Goal: Task Accomplishment & Management: Manage account settings

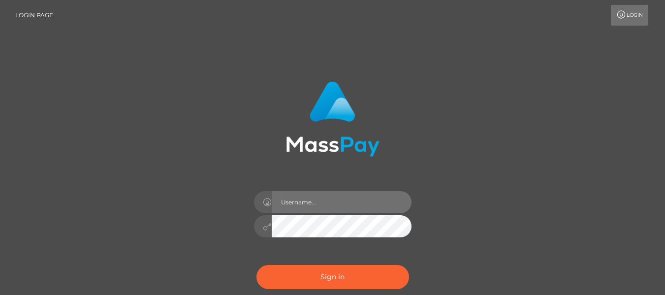
click at [303, 200] on input "text" at bounding box center [342, 202] width 140 height 22
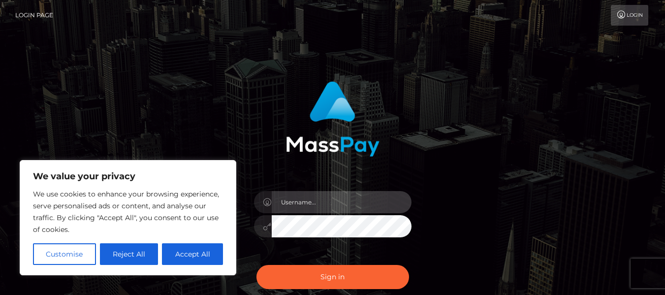
click at [293, 203] on input "text" at bounding box center [342, 202] width 140 height 22
type input "[EMAIL_ADDRESS][DOMAIN_NAME]"
click at [257, 265] on button "Sign in" at bounding box center [333, 277] width 153 height 24
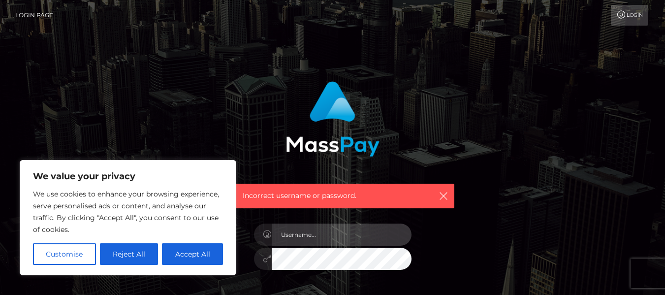
click at [293, 228] on input "text" at bounding box center [342, 235] width 140 height 22
type input "[EMAIL_ADDRESS][DOMAIN_NAME]"
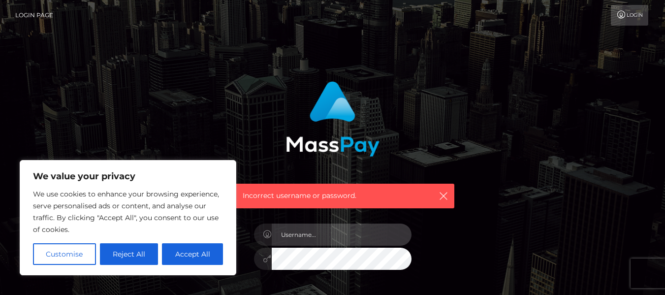
click at [318, 244] on input "text" at bounding box center [342, 235] width 140 height 22
type input "[EMAIL_ADDRESS][DOMAIN_NAME]"
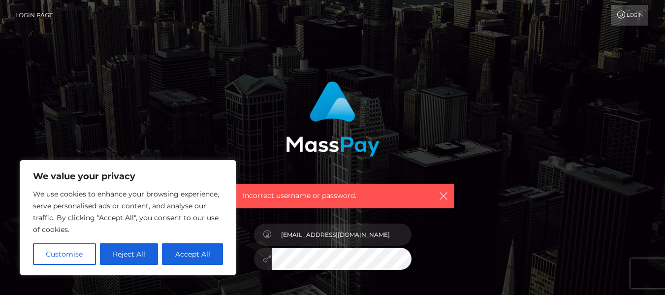
click at [630, 12] on link "Login" at bounding box center [629, 15] width 37 height 21
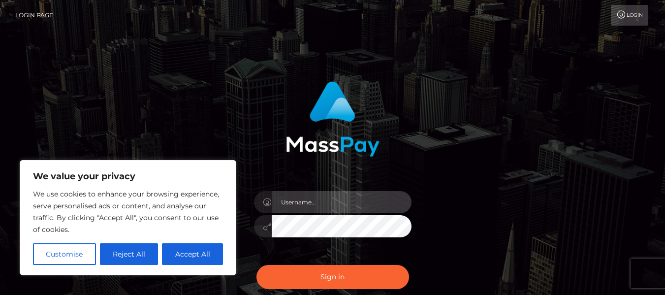
drag, startPoint x: 298, startPoint y: 201, endPoint x: 302, endPoint y: 204, distance: 5.3
click at [298, 201] on input "text" at bounding box center [342, 202] width 140 height 22
type input "evalianti2002@gmail.com"
click at [257, 265] on button "Sign in" at bounding box center [333, 277] width 153 height 24
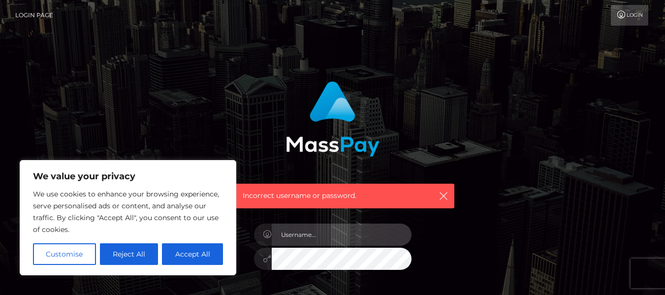
click at [288, 235] on input "text" at bounding box center [342, 235] width 140 height 22
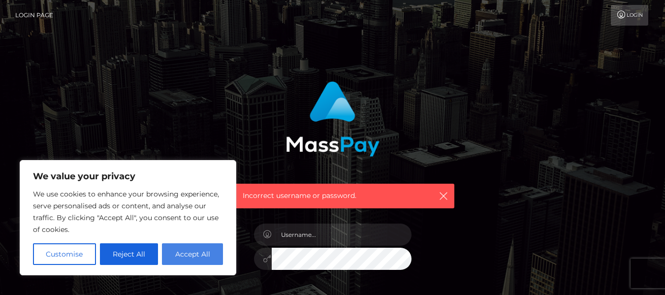
click at [197, 256] on button "Accept All" at bounding box center [192, 254] width 61 height 22
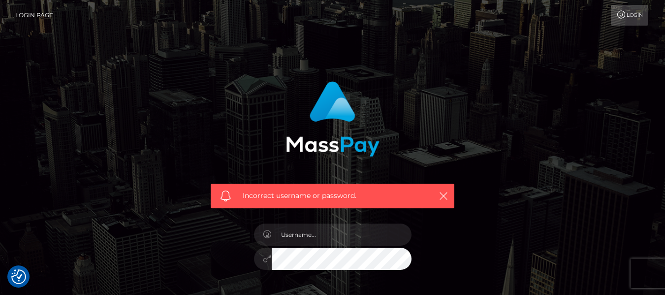
checkbox input "true"
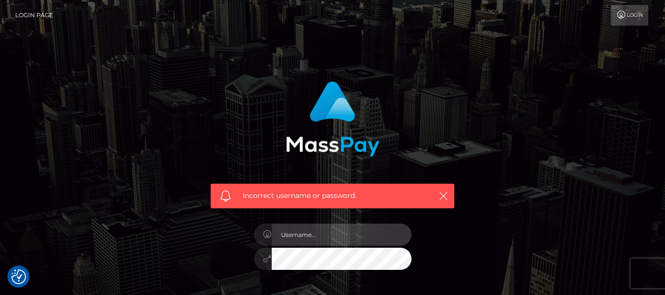
click at [297, 235] on input "text" at bounding box center [342, 235] width 140 height 22
type input "bblovegrove@gmail.com"
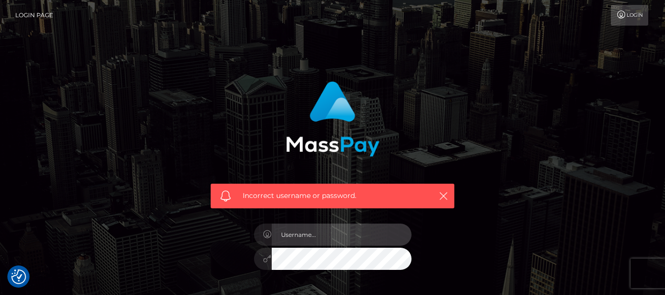
click at [296, 236] on input "text" at bounding box center [342, 235] width 140 height 22
type input "bblovegrove@gmail.com"
